Goal: Check status

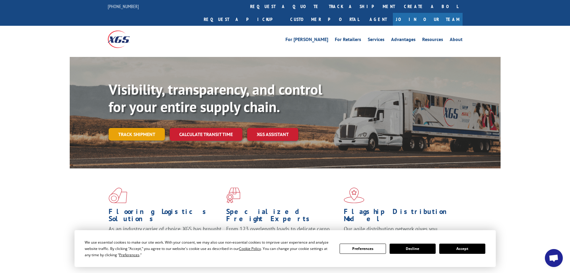
click at [127, 128] on link "Track shipment" at bounding box center [137, 134] width 56 height 13
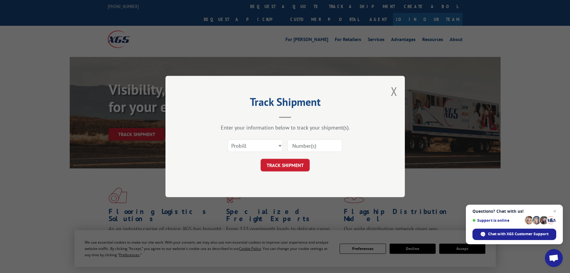
click at [311, 147] on input at bounding box center [314, 145] width 55 height 13
type input "5999830"
click button "TRACK SHIPMENT" at bounding box center [285, 165] width 49 height 13
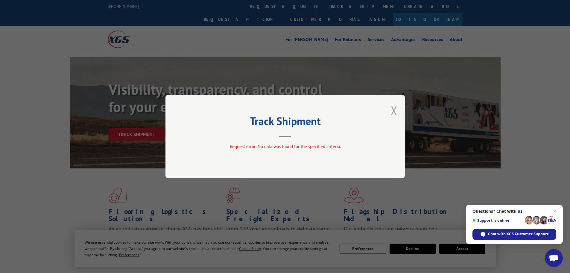
click at [393, 113] on button "Close modal" at bounding box center [394, 110] width 7 height 16
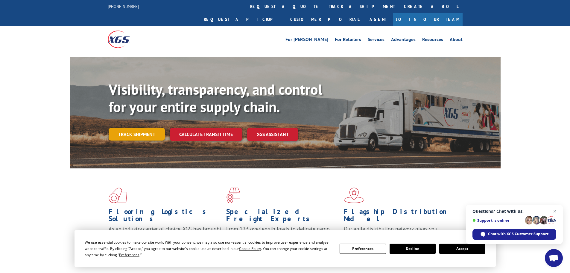
click at [131, 128] on link "Track shipment" at bounding box center [137, 134] width 56 height 13
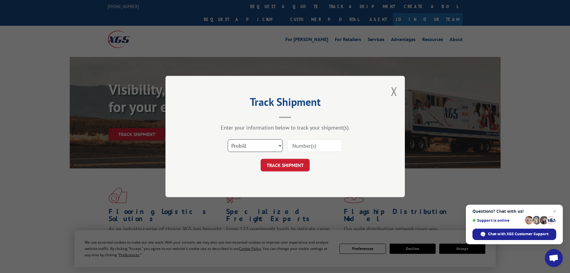
click at [254, 143] on select "Select category... Probill BOL PO" at bounding box center [255, 145] width 55 height 13
select select "bol"
click at [228, 139] on select "Select category... Probill BOL PO" at bounding box center [255, 145] width 55 height 13
click at [310, 147] on input at bounding box center [314, 145] width 55 height 13
type input "5999830"
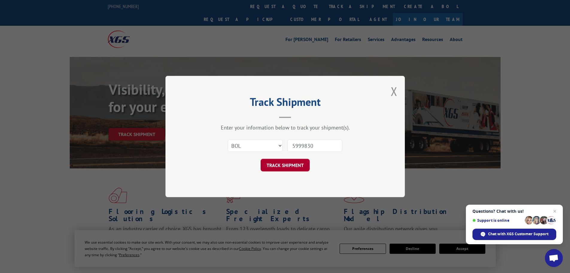
click at [296, 168] on button "TRACK SHIPMENT" at bounding box center [285, 165] width 49 height 13
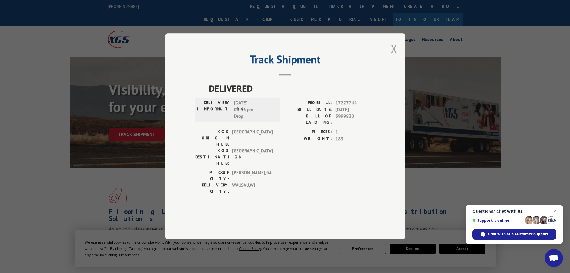
click at [394, 57] on button "Close modal" at bounding box center [394, 49] width 7 height 16
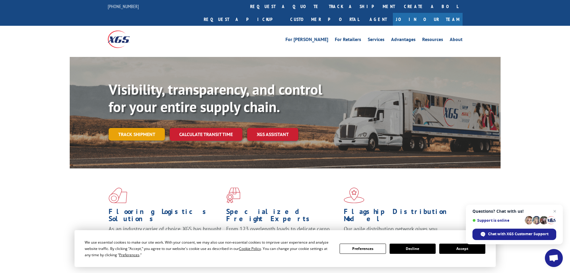
click at [148, 128] on link "Track shipment" at bounding box center [137, 134] width 56 height 13
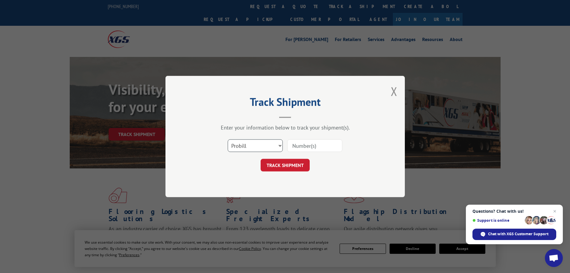
click at [264, 143] on select "Select category... Probill BOL PO" at bounding box center [255, 145] width 55 height 13
select select "bol"
click at [228, 139] on select "Select category... Probill BOL PO" at bounding box center [255, 145] width 55 height 13
click at [327, 145] on input at bounding box center [314, 145] width 55 height 13
paste input "5092519"
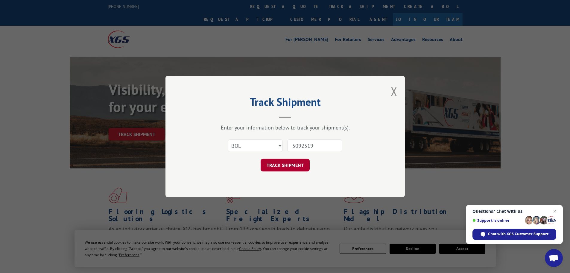
type input "5092519"
click at [293, 164] on button "TRACK SHIPMENT" at bounding box center [285, 165] width 49 height 13
